Goal: Check status: Check status

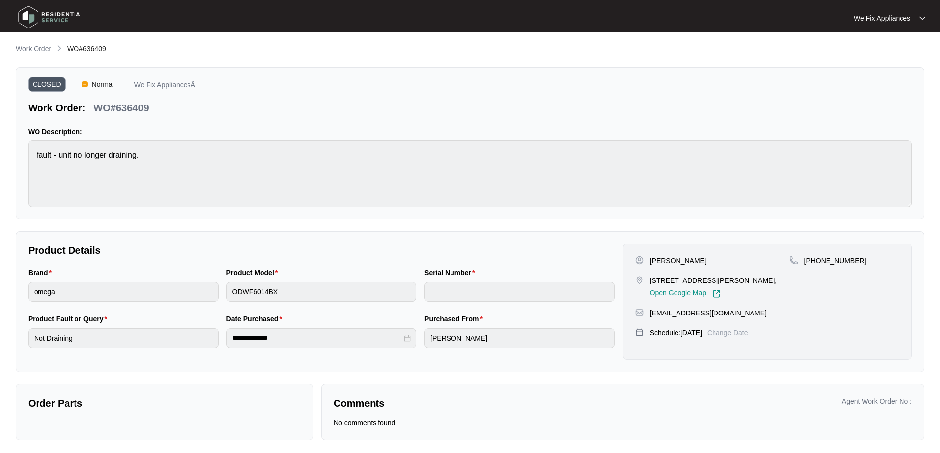
click at [29, 20] on img at bounding box center [49, 17] width 69 height 30
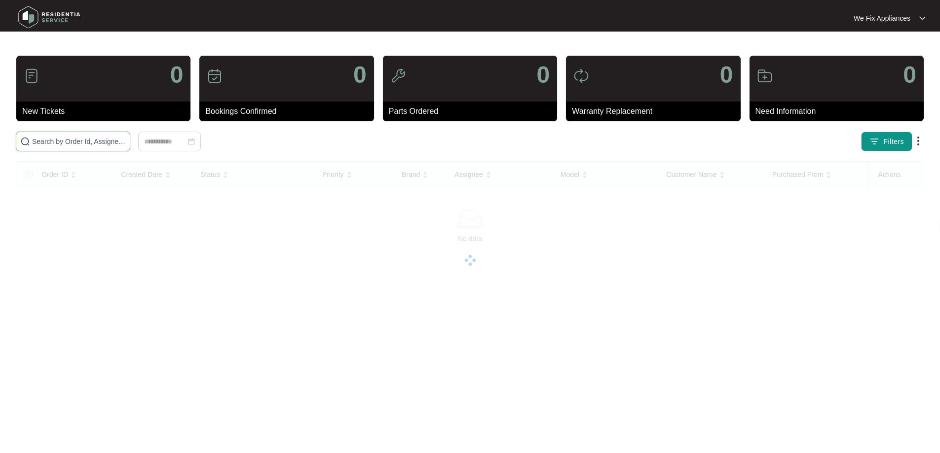
click at [69, 142] on input "text" at bounding box center [79, 141] width 94 height 11
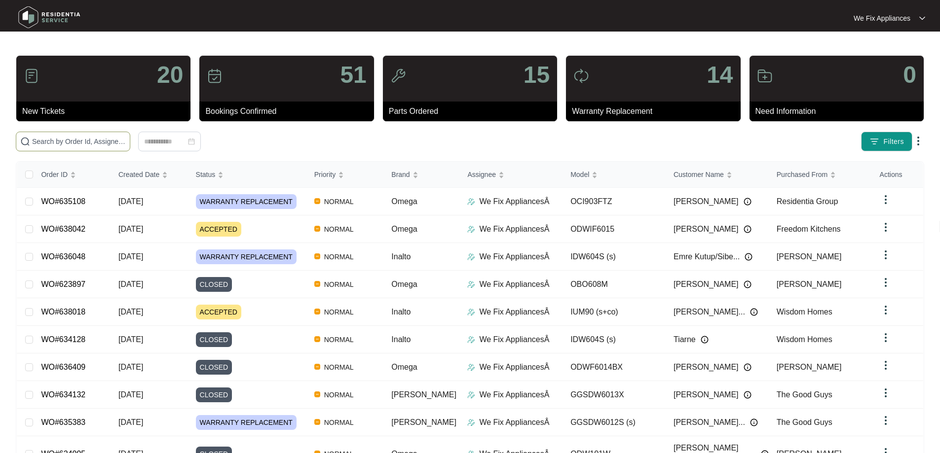
paste input "470343"
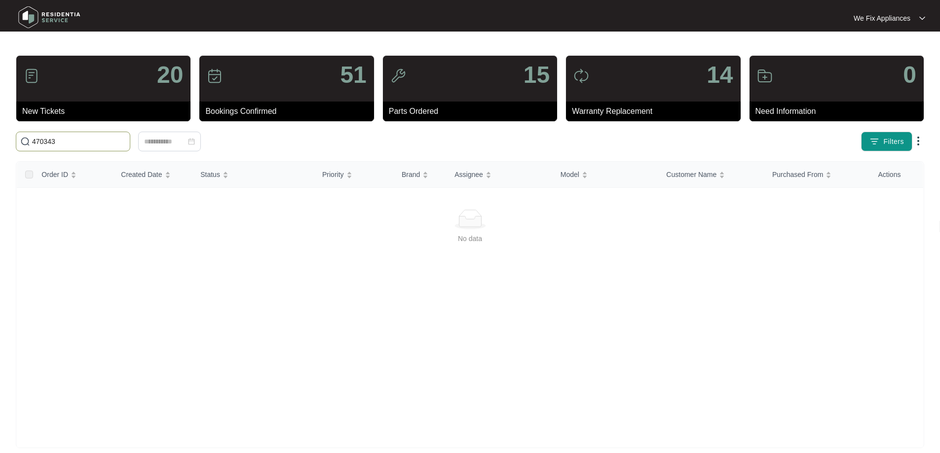
type input "470343"
drag, startPoint x: 68, startPoint y: 146, endPoint x: 3, endPoint y: 143, distance: 64.7
click at [3, 143] on main "20 New Tickets 51 Bookings Confirmed 15 Parts Ordered 14 Warranty Replacement 0…" at bounding box center [470, 232] width 940 height 464
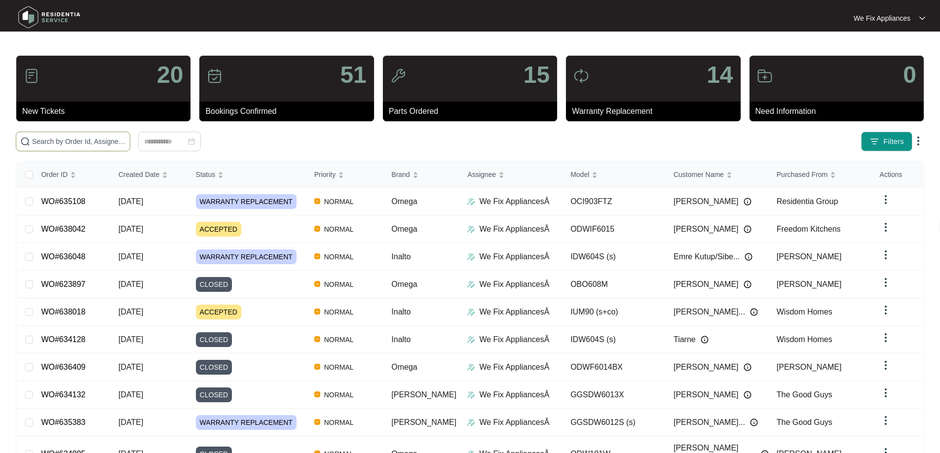
click at [63, 142] on input "text" at bounding box center [79, 141] width 94 height 11
paste input "470343"
type input "470343"
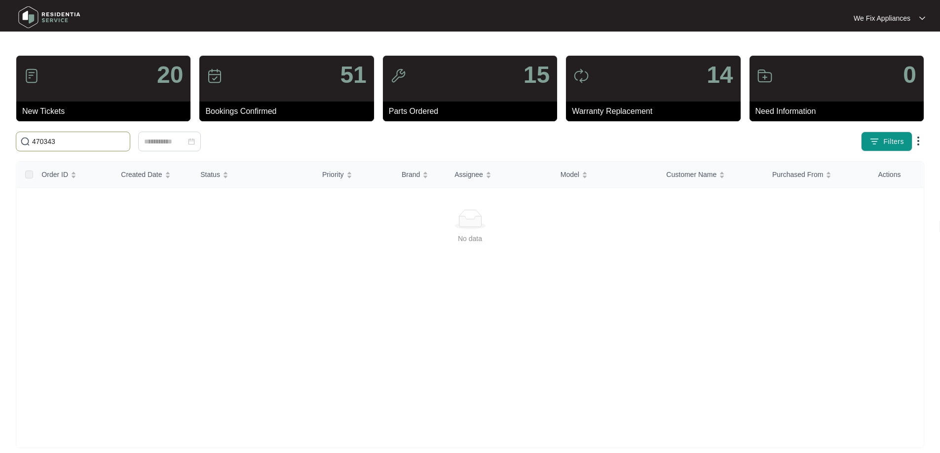
drag, startPoint x: 68, startPoint y: 144, endPoint x: 19, endPoint y: 144, distance: 48.3
click at [19, 144] on span "470343" at bounding box center [73, 142] width 114 height 20
